Goal: Find contact information: Obtain details needed to contact an individual or organization

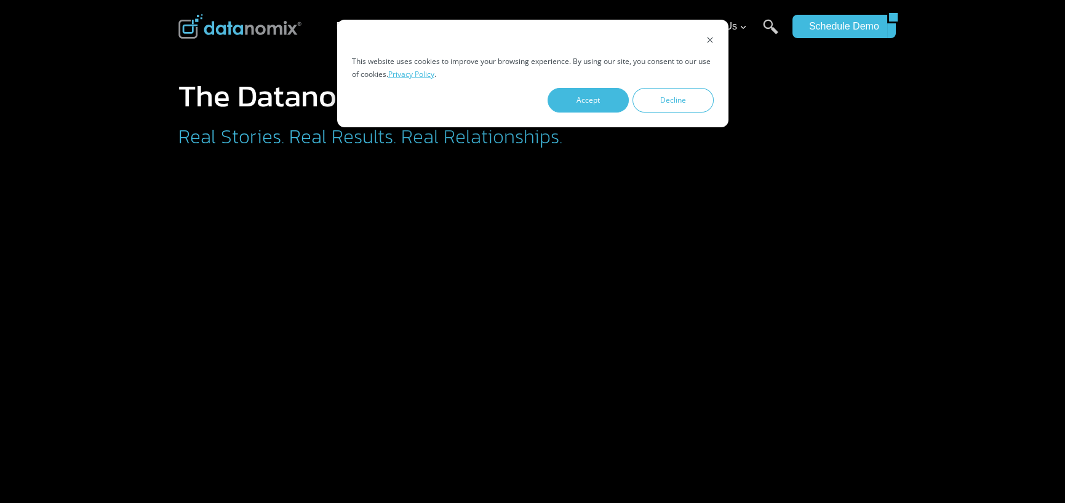
click at [859, 138] on div at bounding box center [785, 126] width 203 height 90
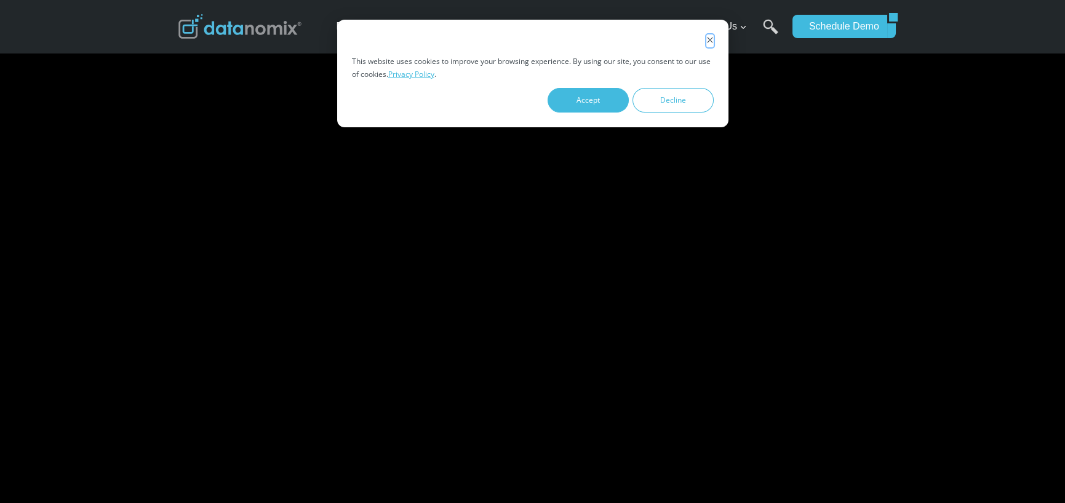
click at [706, 42] on icon "Dismiss cookie banner" at bounding box center [709, 39] width 7 height 7
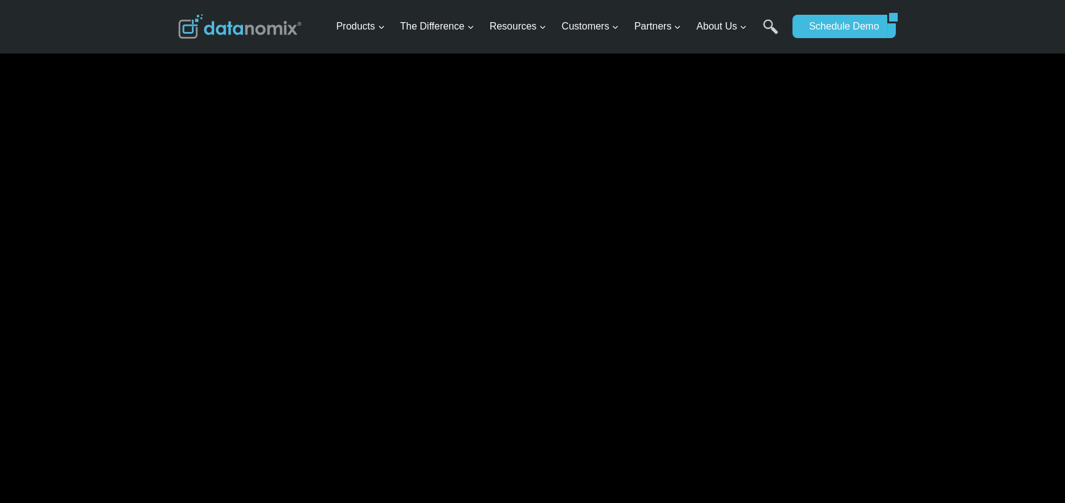
scroll to position [8746, 0]
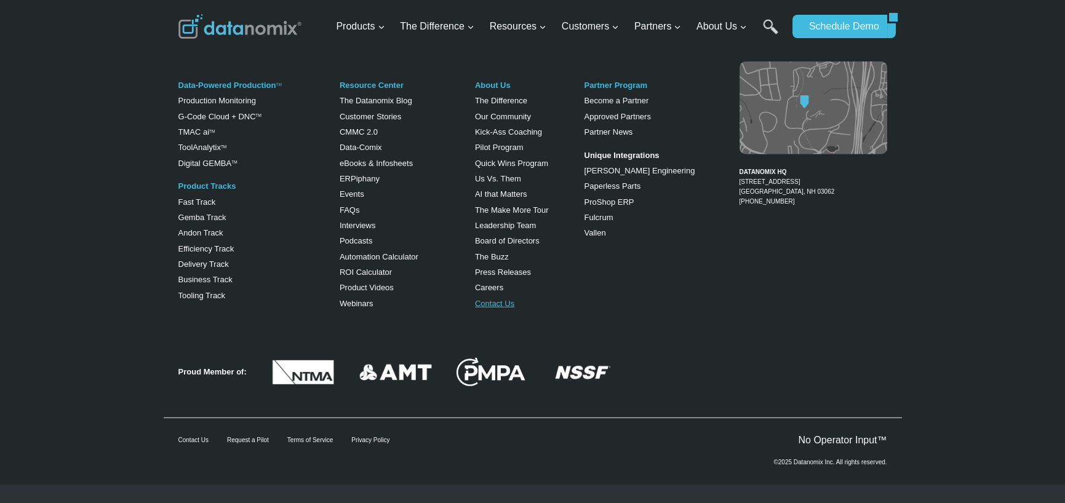
click at [507, 305] on link "Contact Us" at bounding box center [494, 303] width 39 height 9
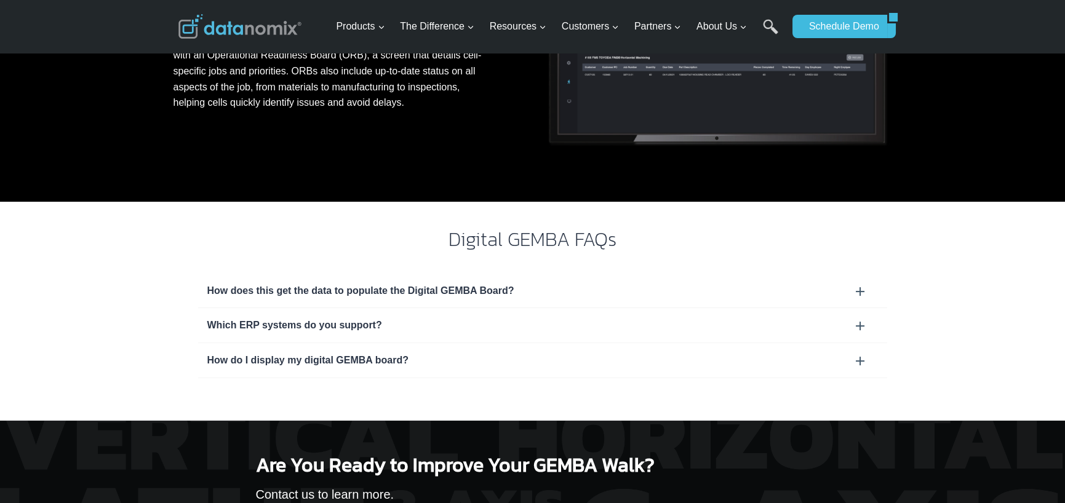
scroll to position [1046, 0]
